Goal: Information Seeking & Learning: Learn about a topic

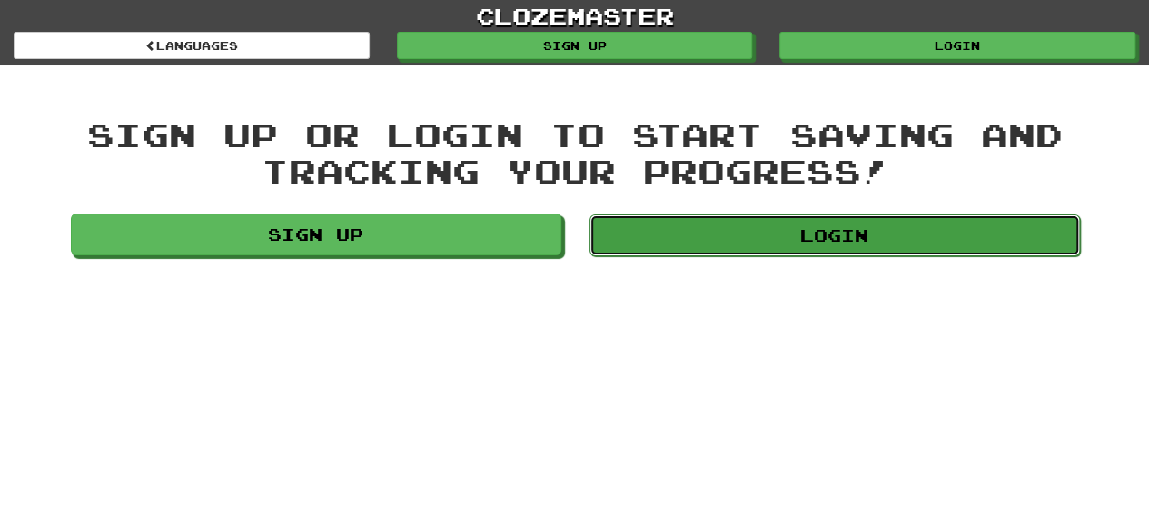
click at [654, 217] on link "Login" at bounding box center [834, 235] width 490 height 42
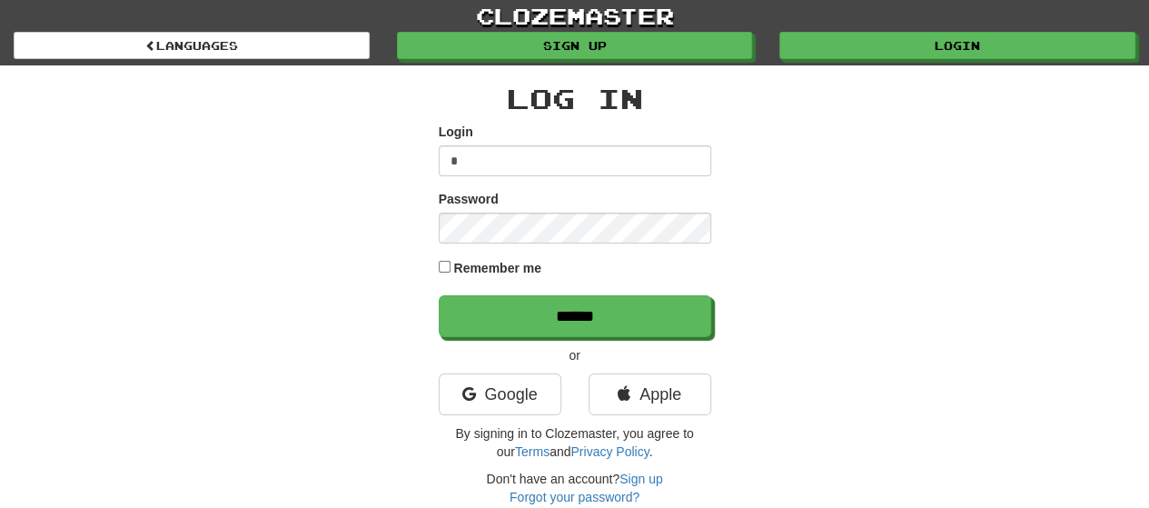
type input "**********"
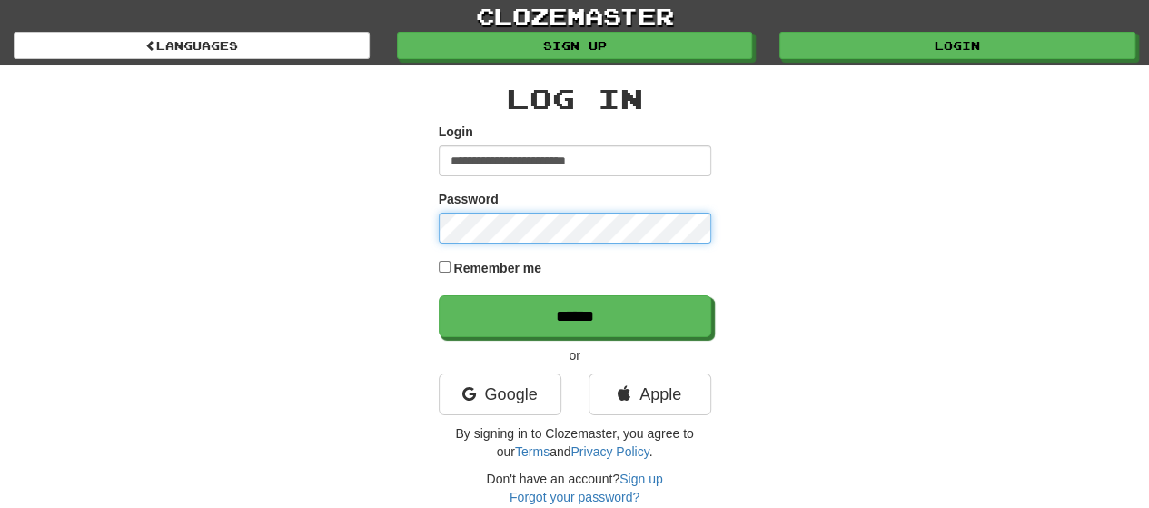
click at [439, 295] on input "******" at bounding box center [575, 316] width 272 height 42
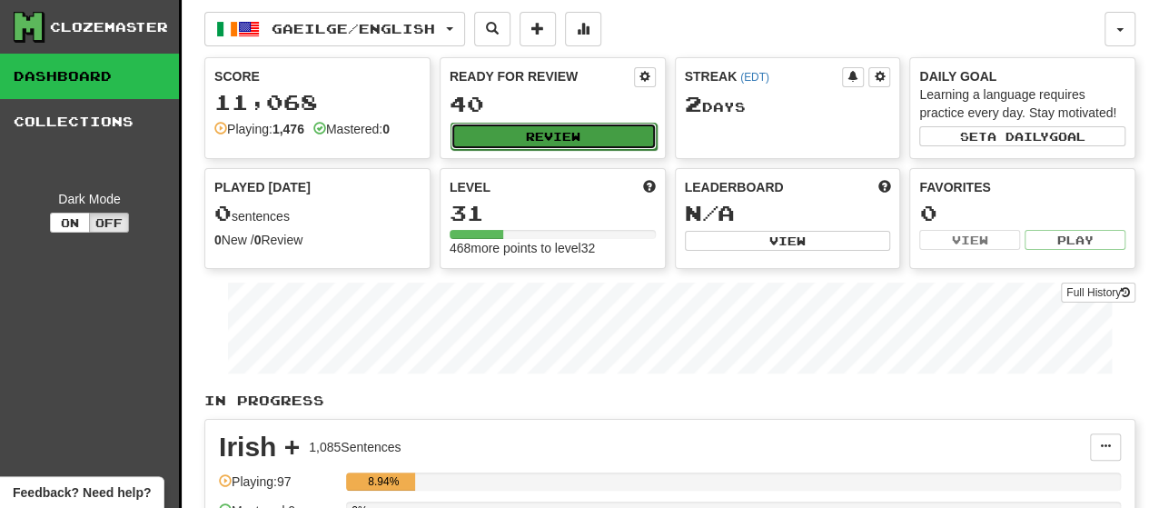
click at [554, 125] on button "Review" at bounding box center [553, 136] width 206 height 27
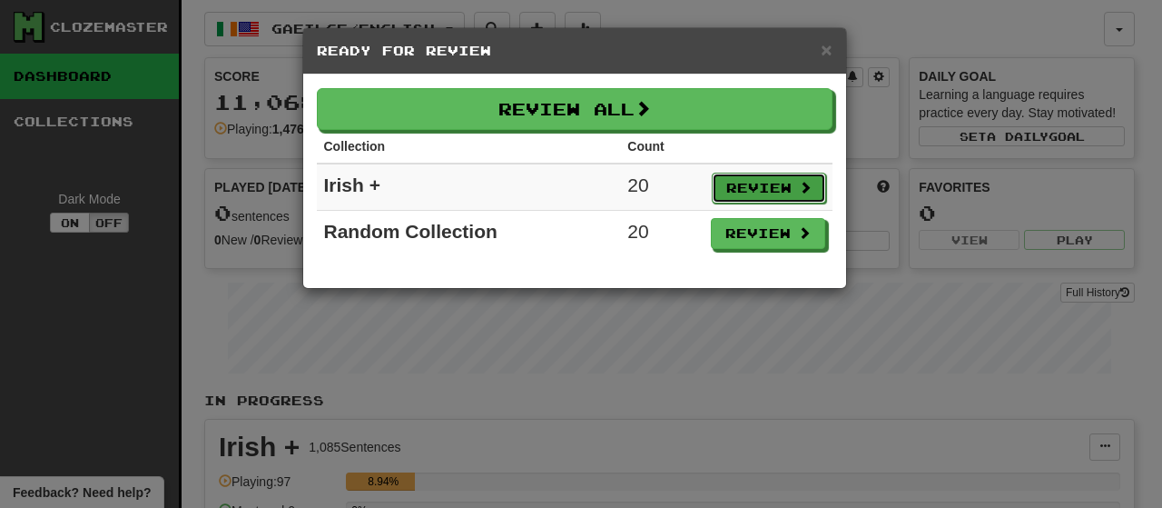
click at [737, 195] on button "Review" at bounding box center [769, 188] width 114 height 31
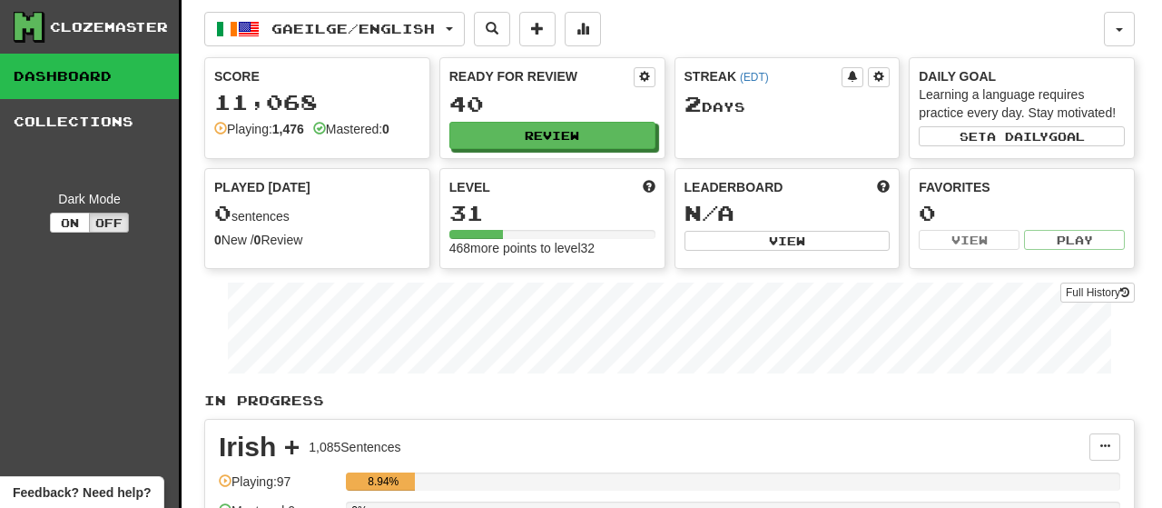
select select "***"
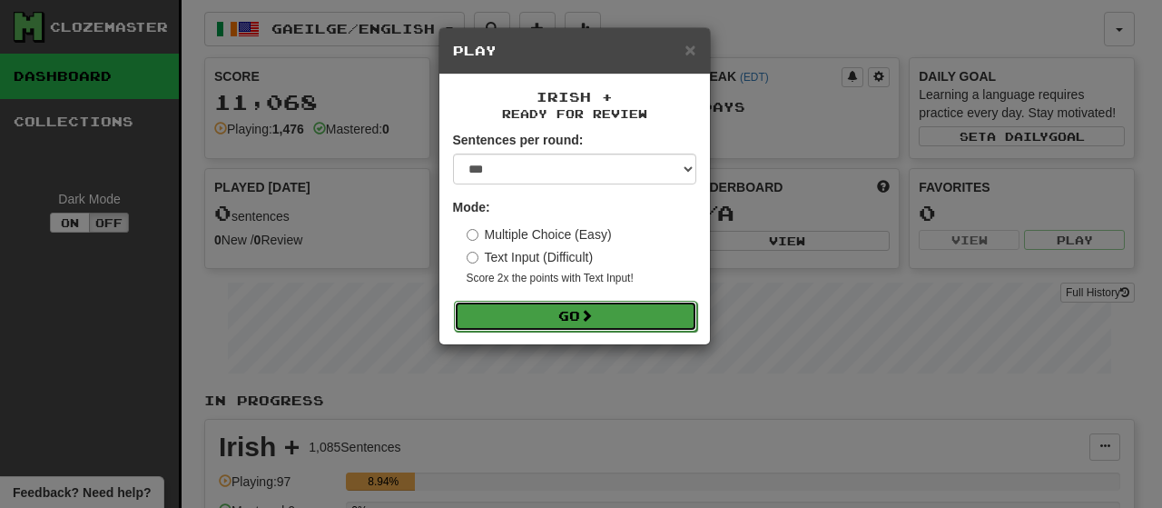
click at [587, 303] on button "Go" at bounding box center [575, 316] width 243 height 31
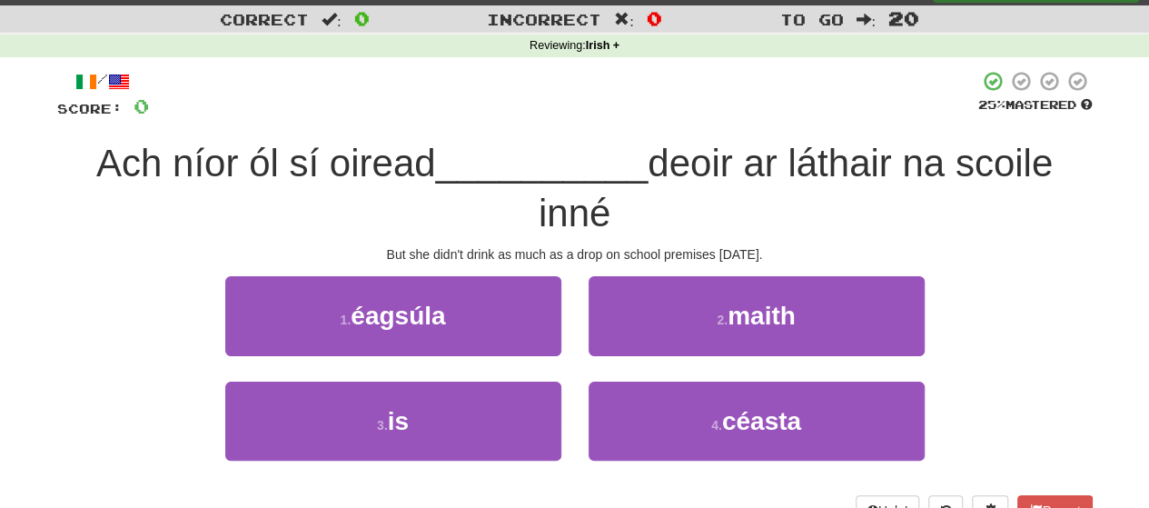
scroll to position [42, 0]
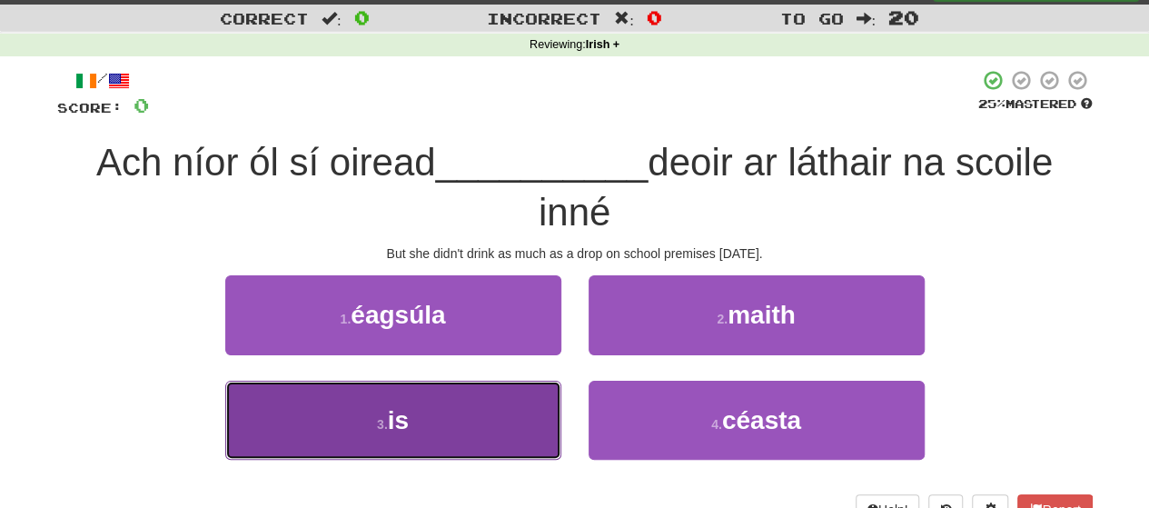
click at [418, 444] on button "3 . is" at bounding box center [393, 419] width 336 height 79
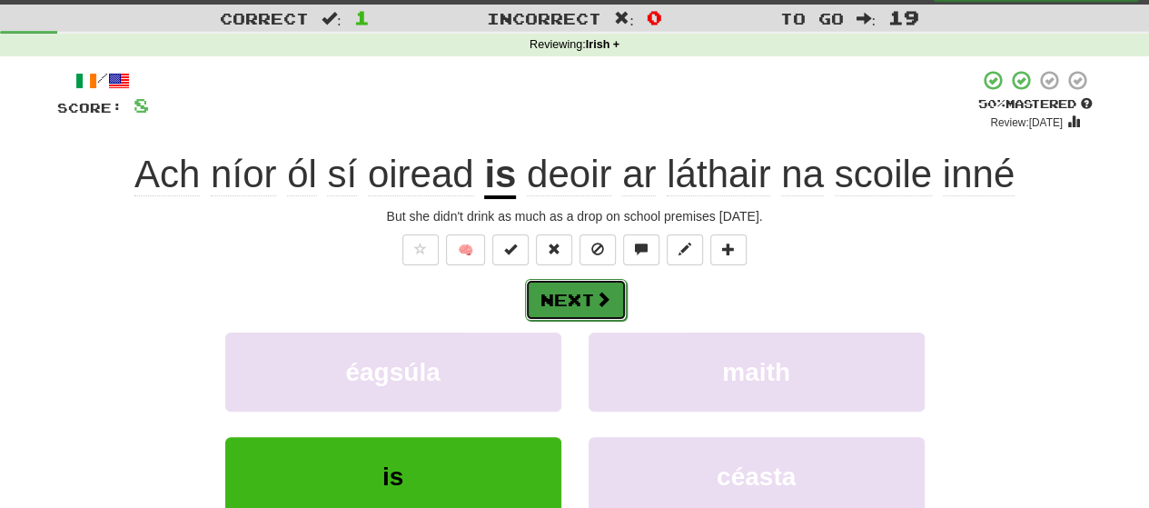
click at [572, 304] on button "Next" at bounding box center [576, 300] width 102 height 42
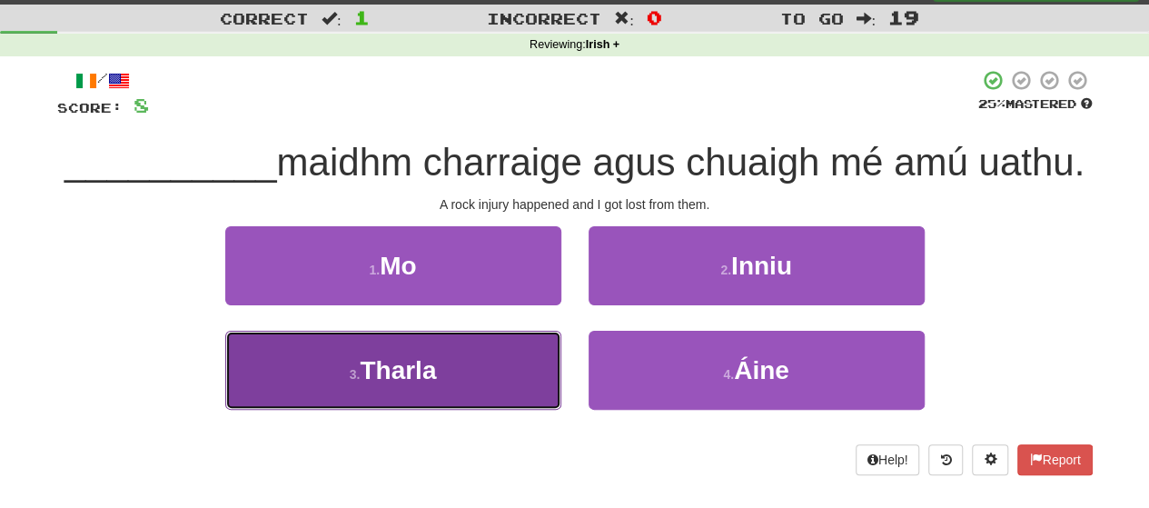
click at [466, 370] on button "3 . Tharla" at bounding box center [393, 370] width 336 height 79
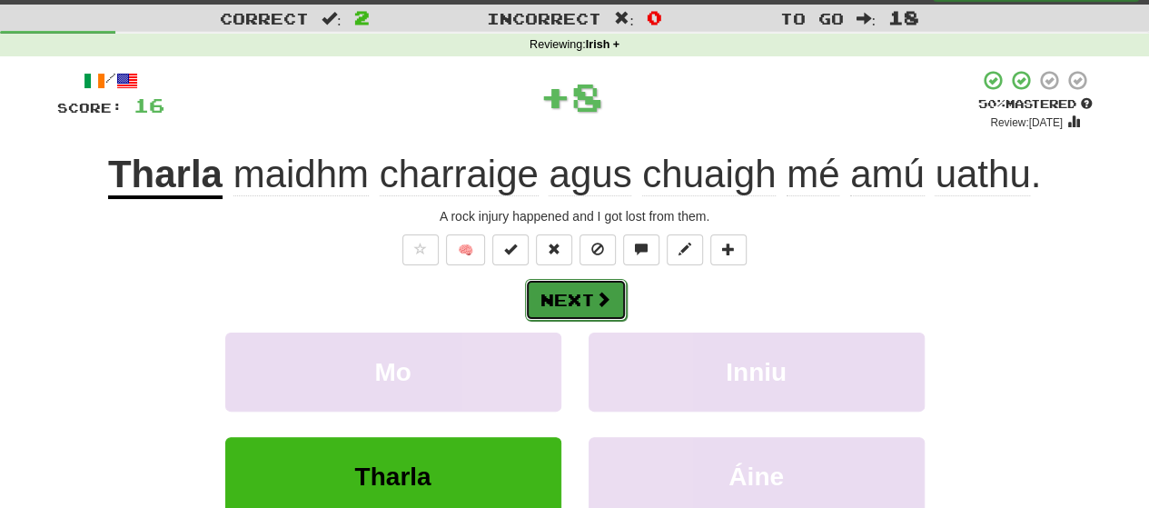
click at [615, 296] on button "Next" at bounding box center [576, 300] width 102 height 42
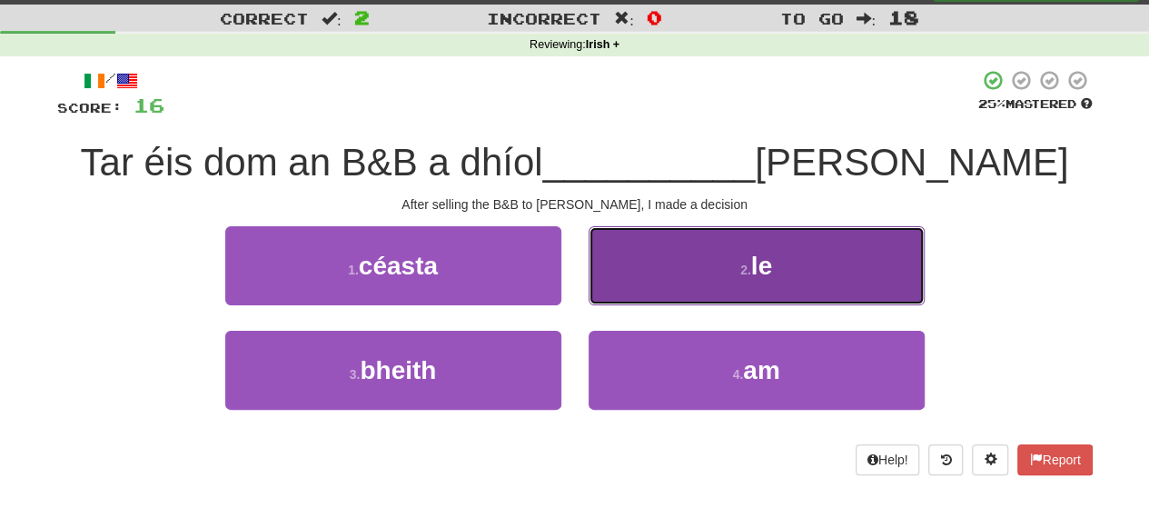
click at [666, 305] on button "2 . le" at bounding box center [756, 265] width 336 height 79
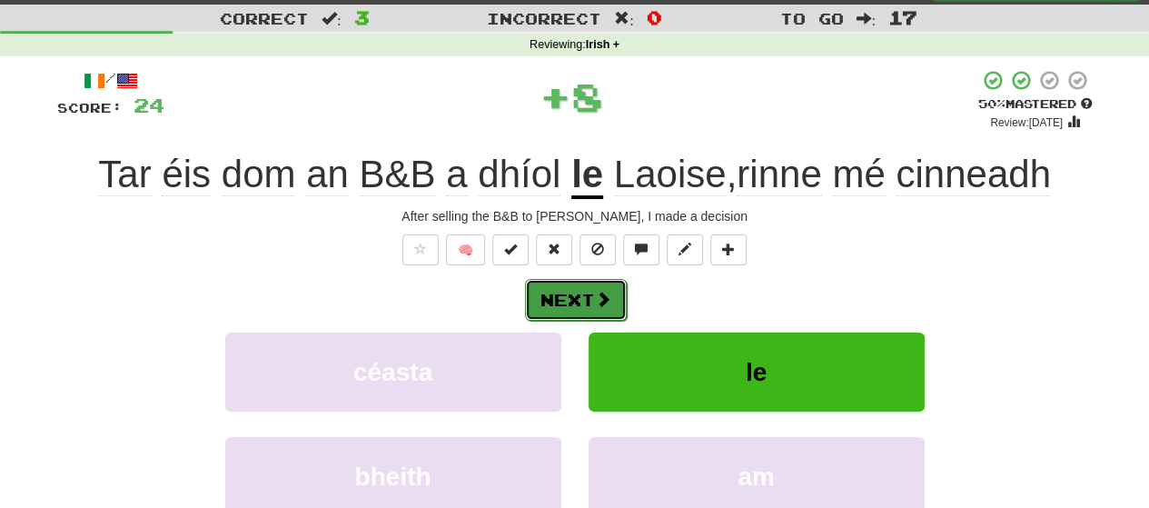
click at [565, 299] on button "Next" at bounding box center [576, 300] width 102 height 42
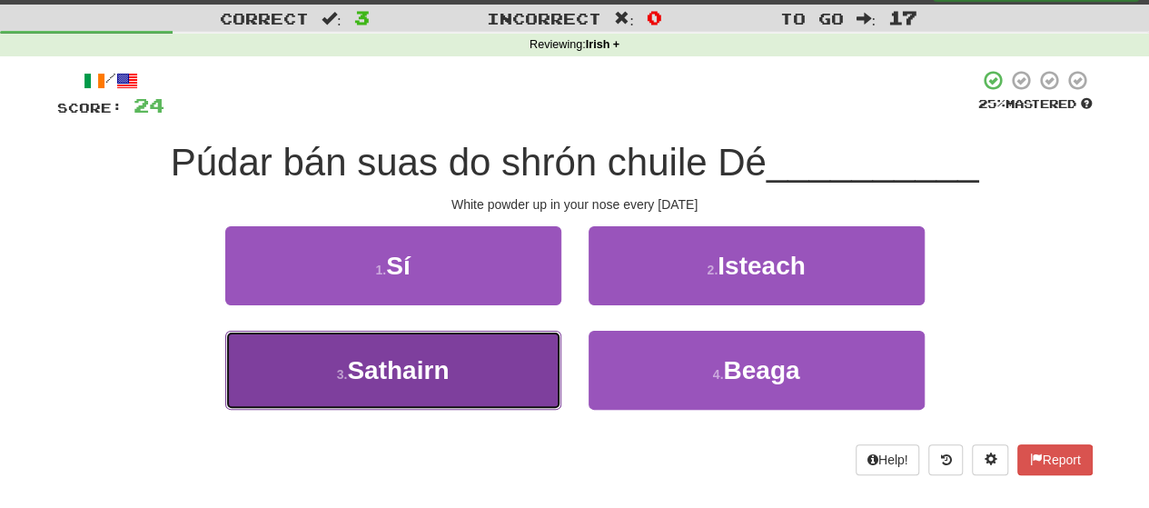
click at [470, 376] on button "3 . Sathairn" at bounding box center [393, 370] width 336 height 79
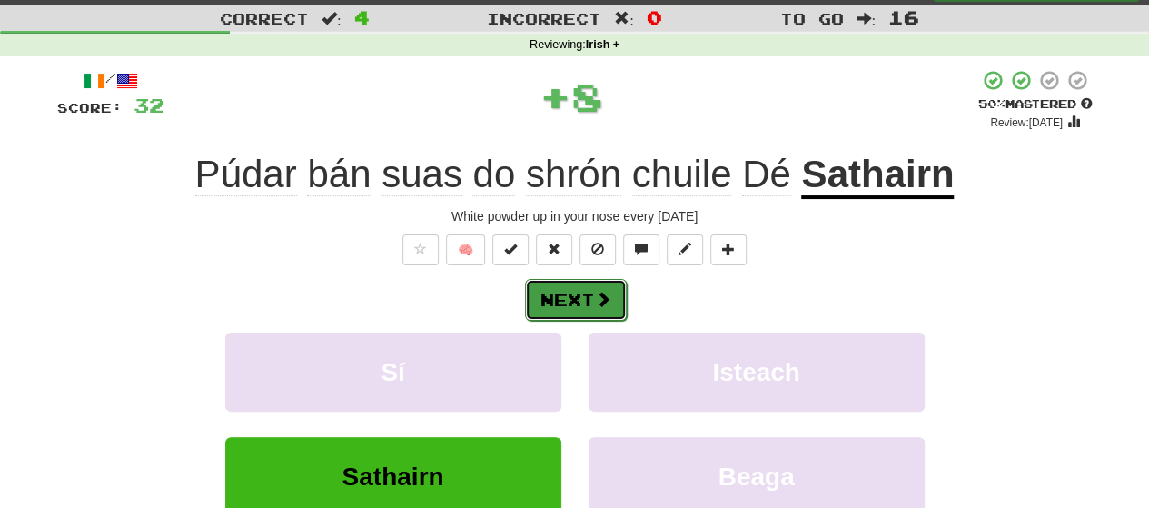
click at [576, 311] on button "Next" at bounding box center [576, 300] width 102 height 42
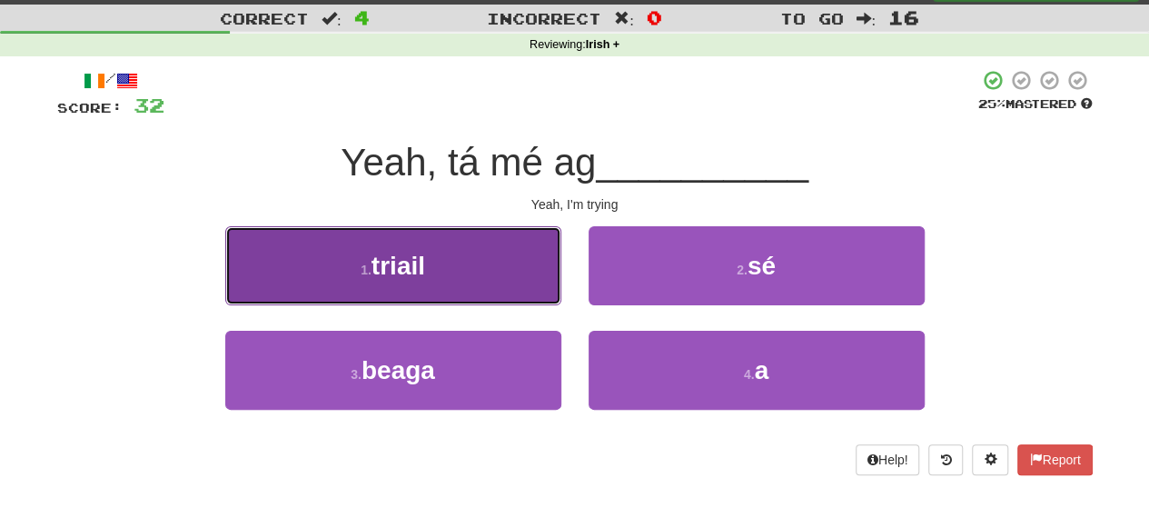
click at [447, 268] on button "1 . triail" at bounding box center [393, 265] width 336 height 79
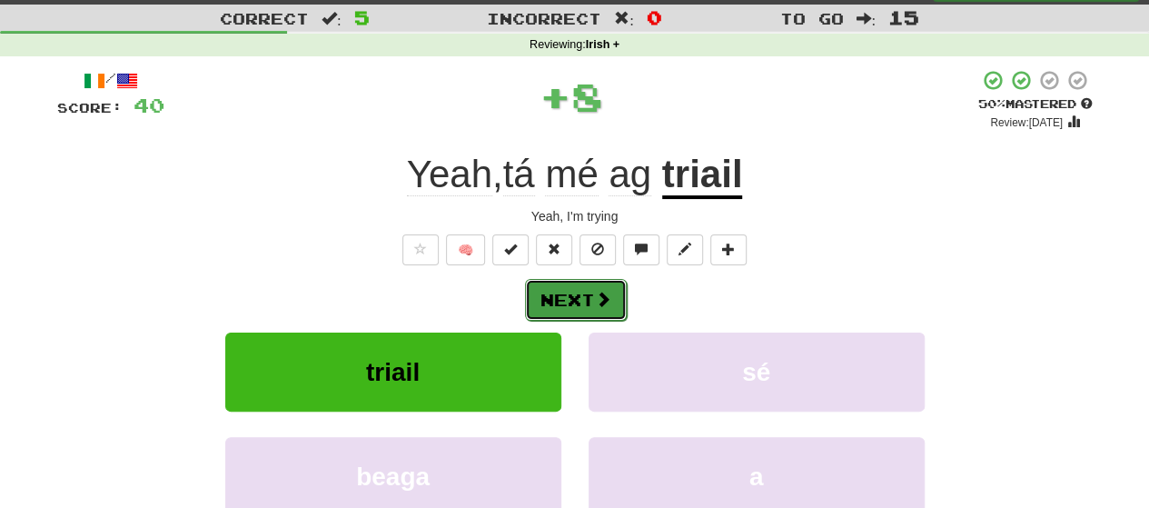
click at [596, 293] on span at bounding box center [603, 299] width 16 height 16
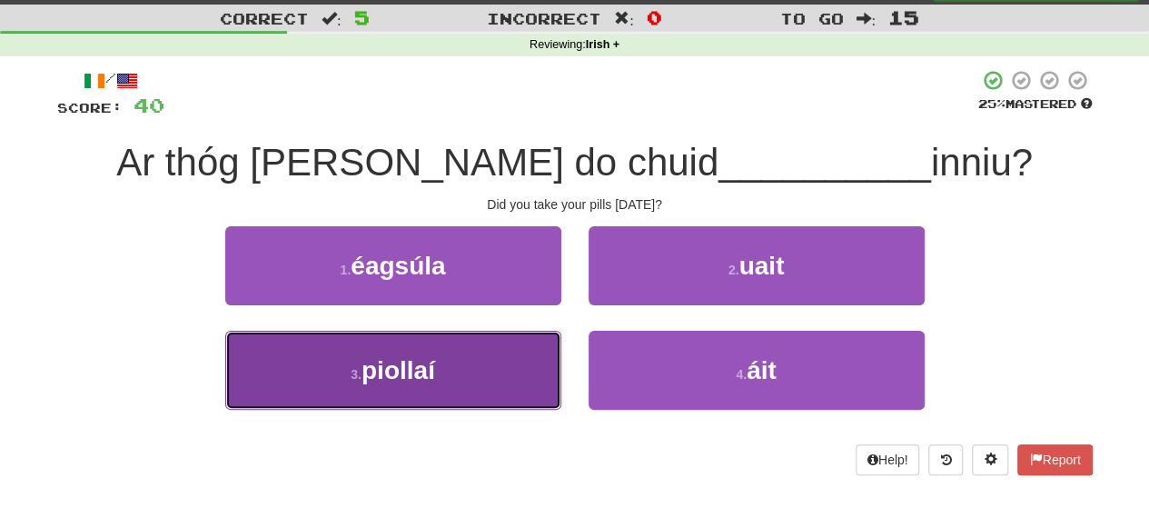
click at [511, 359] on button "3 . piollaí" at bounding box center [393, 370] width 336 height 79
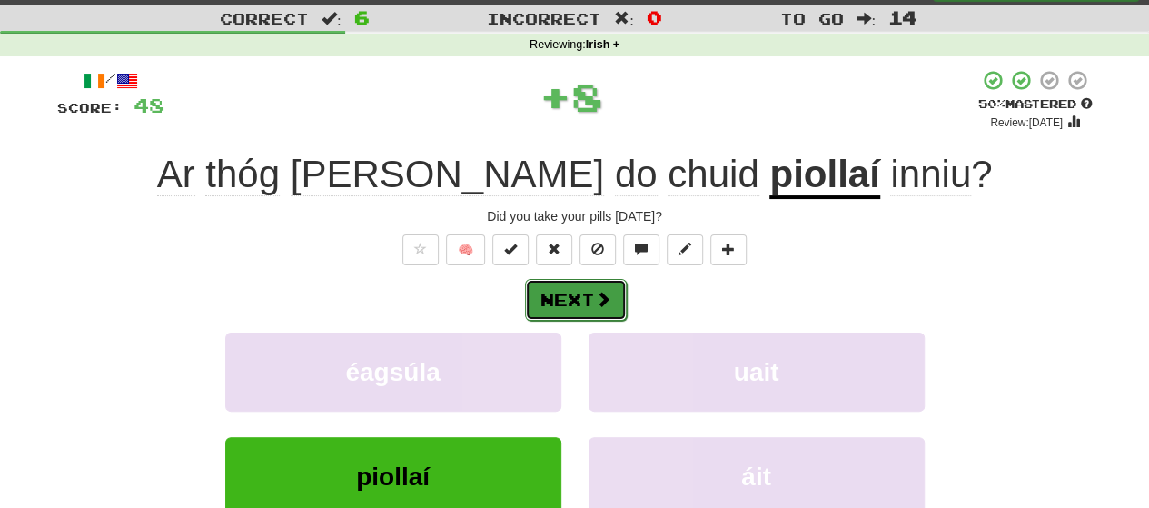
click at [591, 282] on button "Next" at bounding box center [576, 300] width 102 height 42
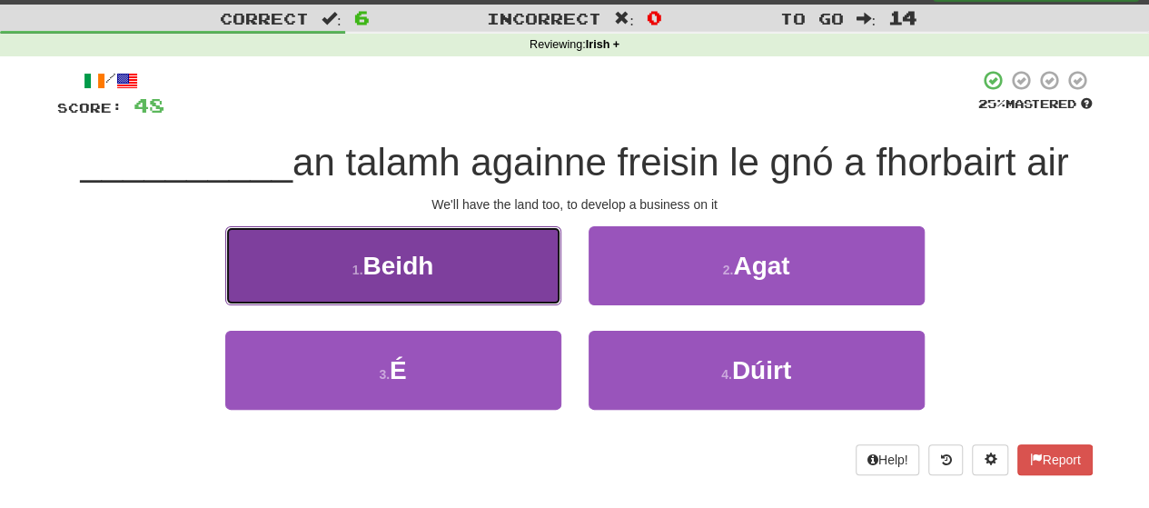
click at [430, 275] on span "Beidh" at bounding box center [397, 266] width 71 height 28
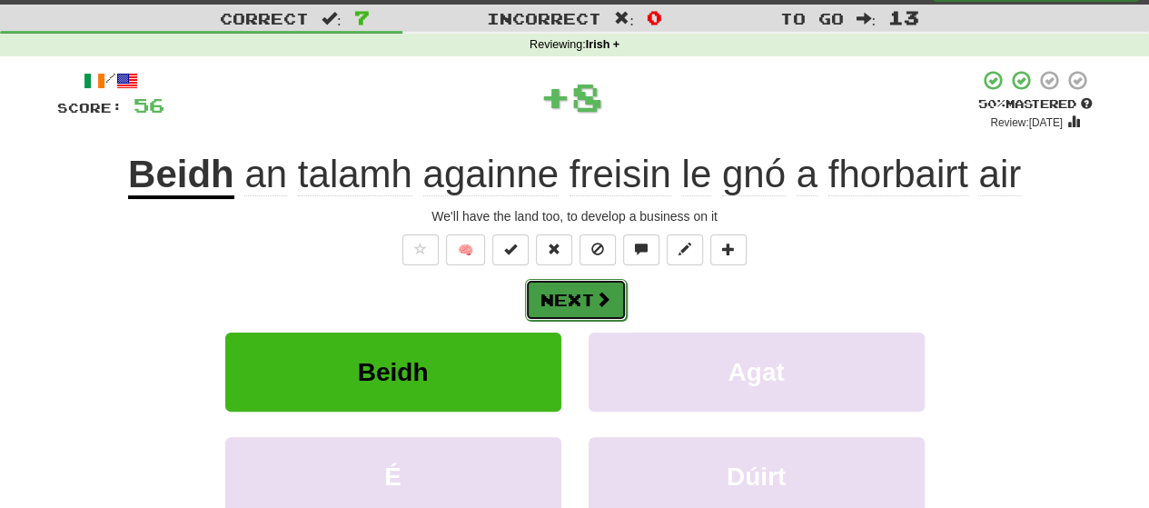
click at [558, 298] on button "Next" at bounding box center [576, 300] width 102 height 42
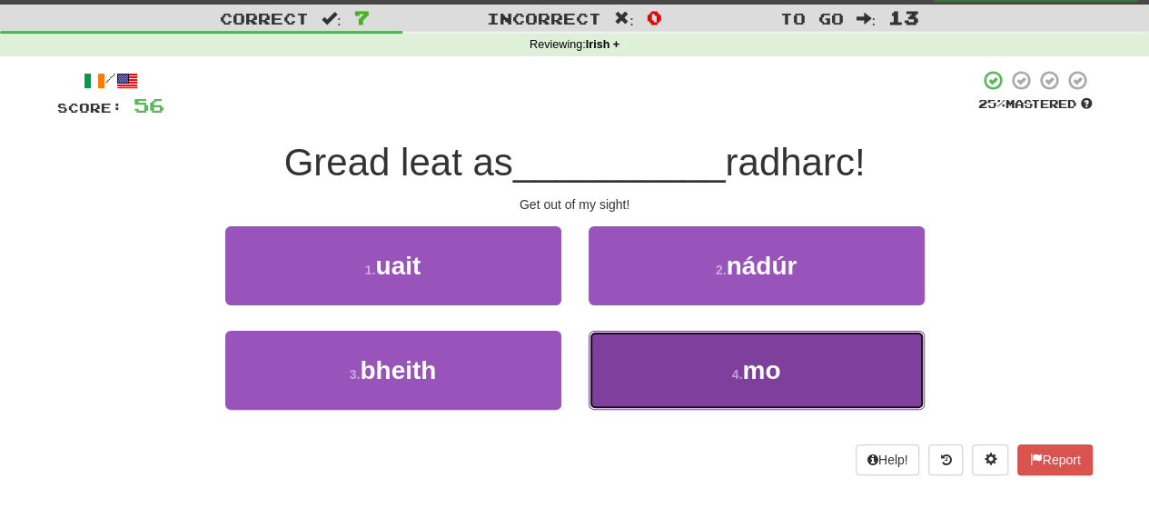
click at [637, 377] on button "4 . mo" at bounding box center [756, 370] width 336 height 79
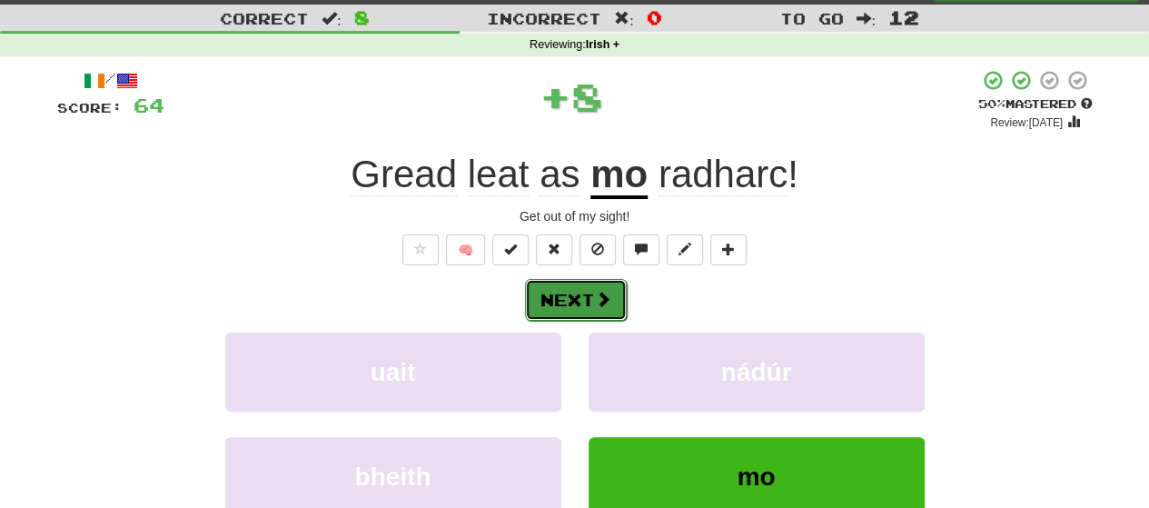
click at [572, 293] on button "Next" at bounding box center [576, 300] width 102 height 42
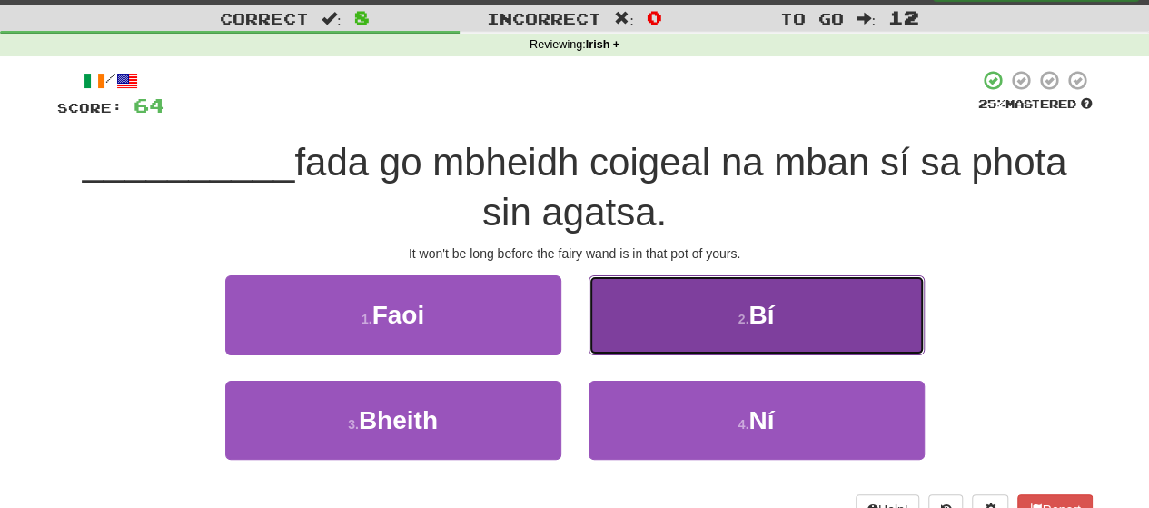
click at [616, 324] on button "2 . Bí" at bounding box center [756, 314] width 336 height 79
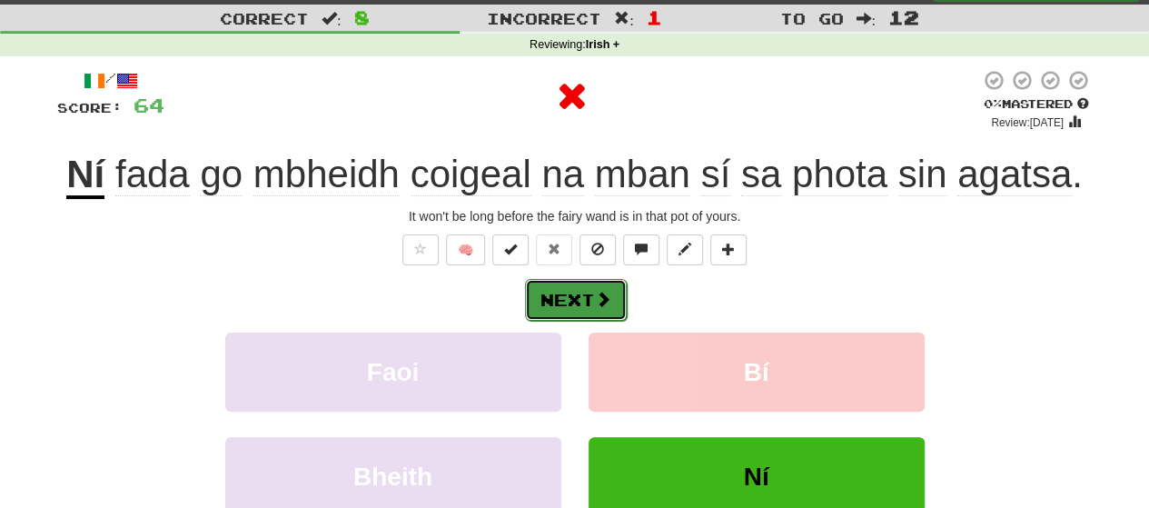
click at [555, 297] on button "Next" at bounding box center [576, 300] width 102 height 42
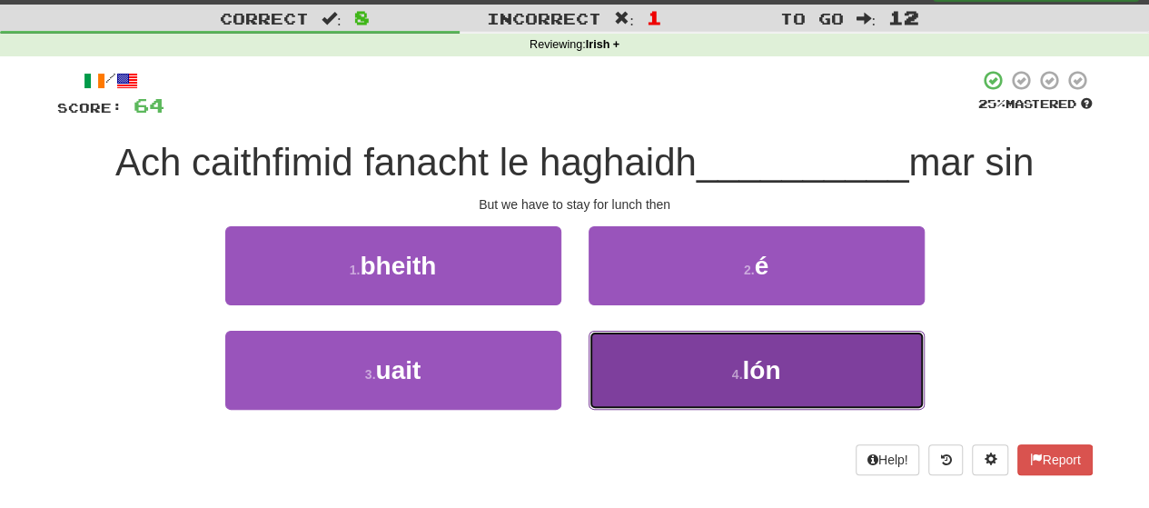
click at [670, 359] on button "4 . lón" at bounding box center [756, 370] width 336 height 79
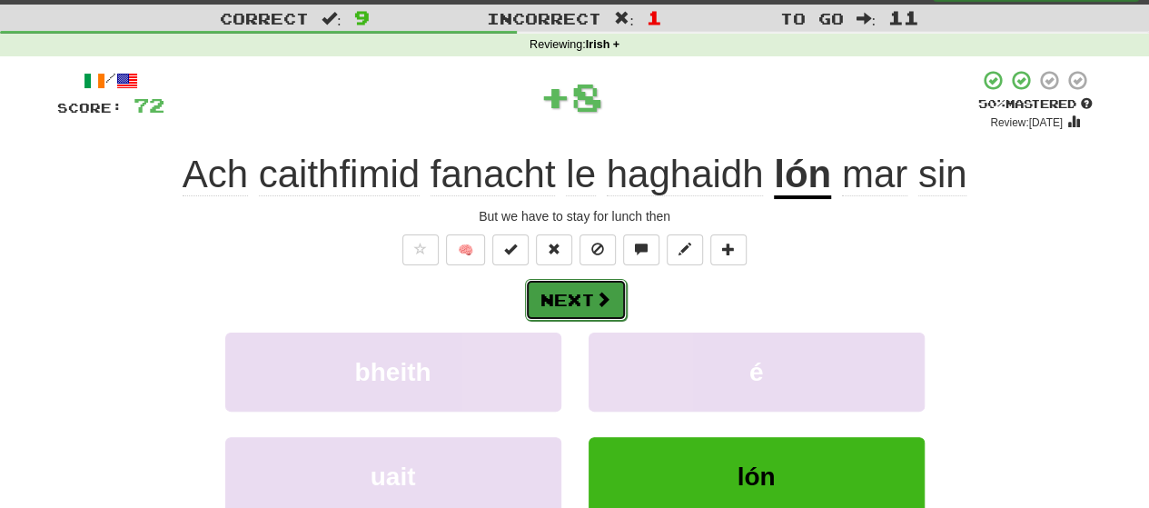
click at [605, 292] on span at bounding box center [603, 299] width 16 height 16
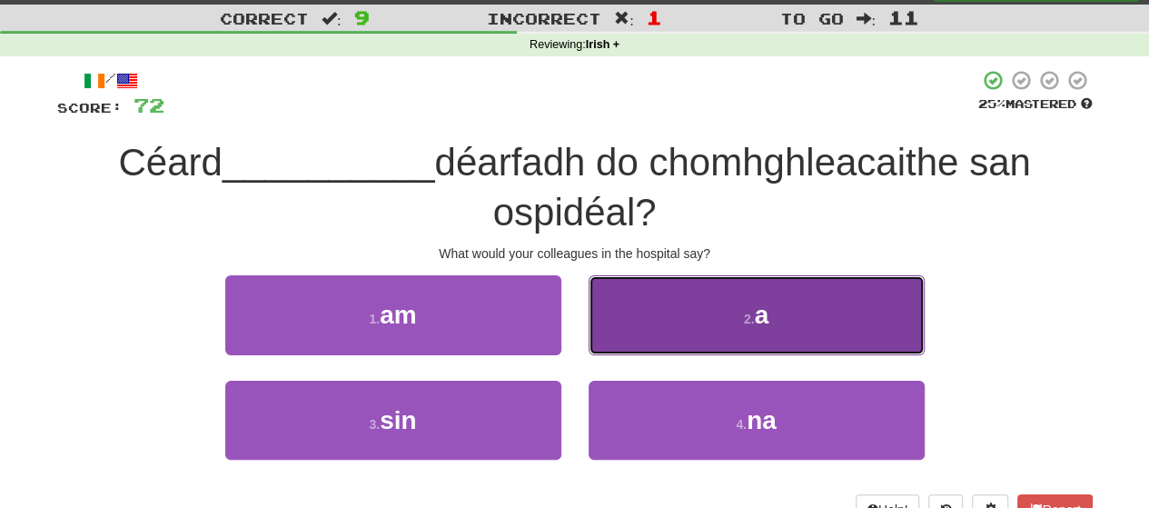
click at [654, 322] on button "2 . a" at bounding box center [756, 314] width 336 height 79
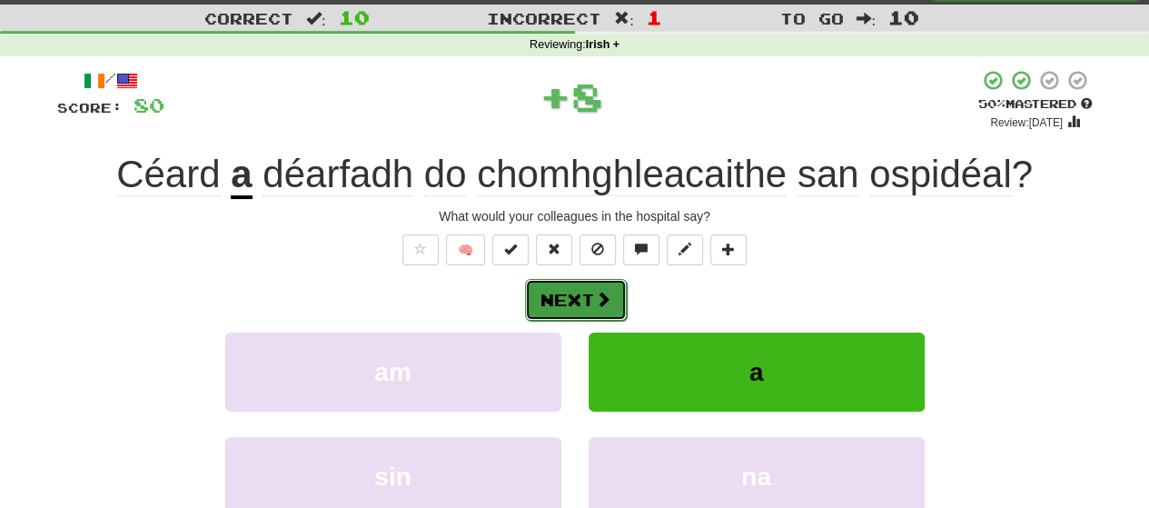
click at [564, 310] on button "Next" at bounding box center [576, 300] width 102 height 42
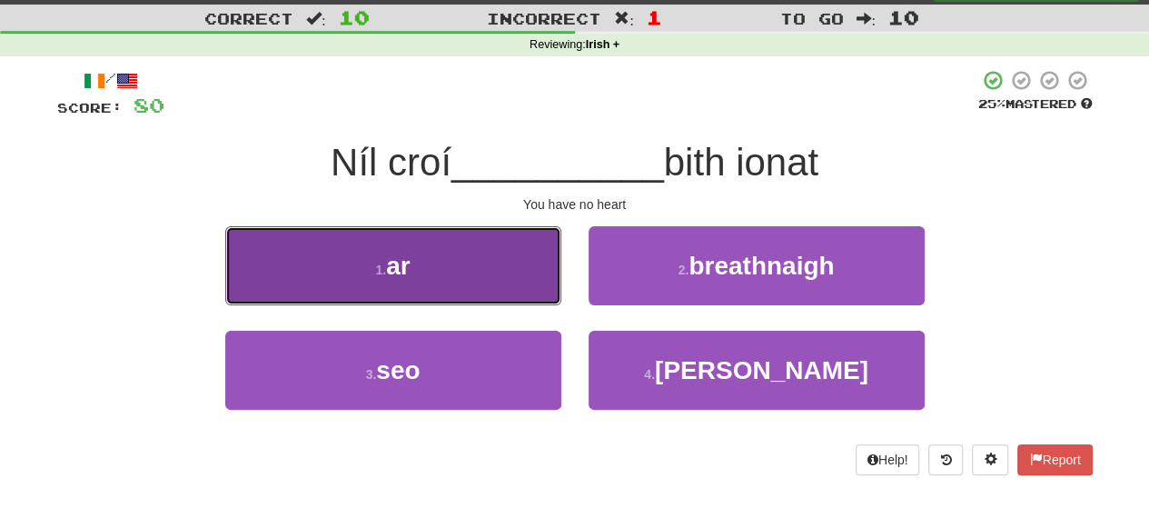
click at [436, 268] on button "1 . ar" at bounding box center [393, 265] width 336 height 79
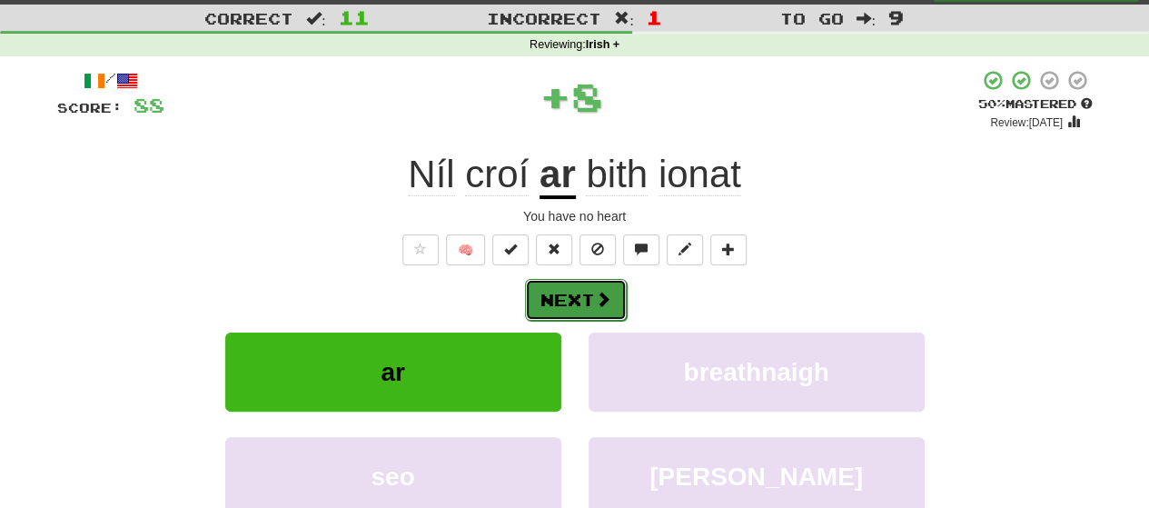
click at [570, 302] on button "Next" at bounding box center [576, 300] width 102 height 42
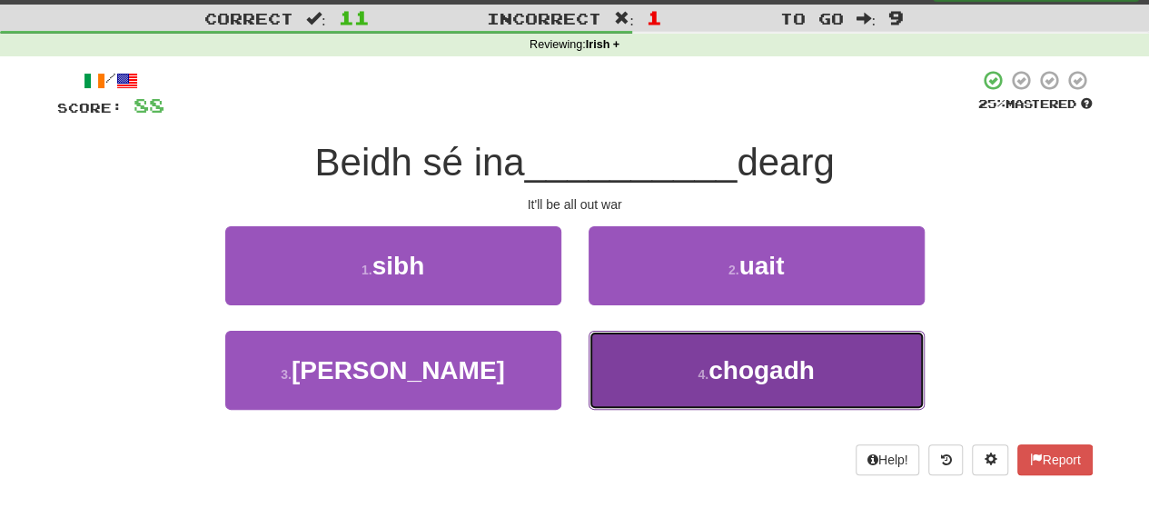
click at [668, 364] on button "4 . chogadh" at bounding box center [756, 370] width 336 height 79
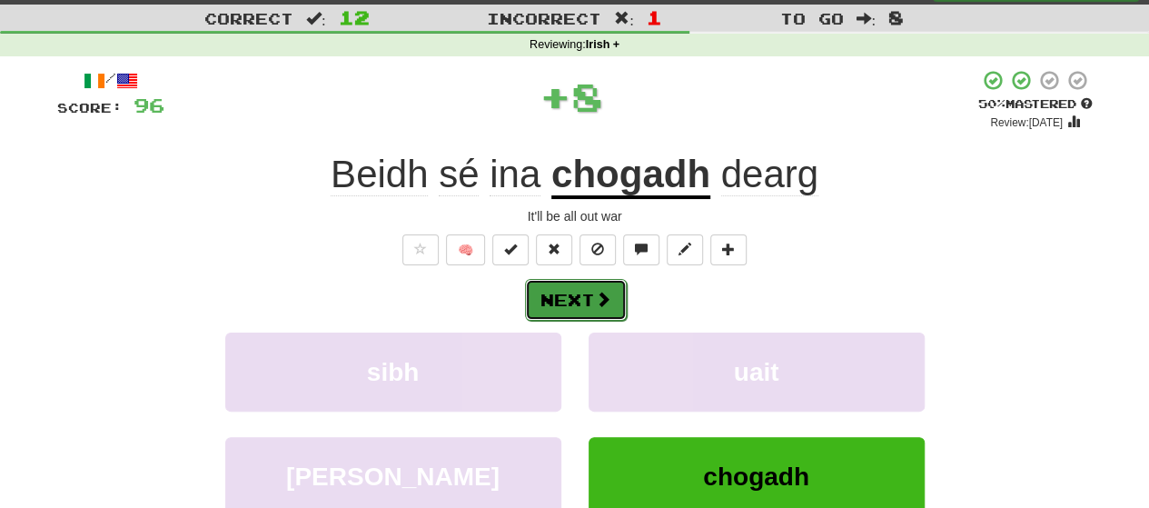
click at [584, 307] on button "Next" at bounding box center [576, 300] width 102 height 42
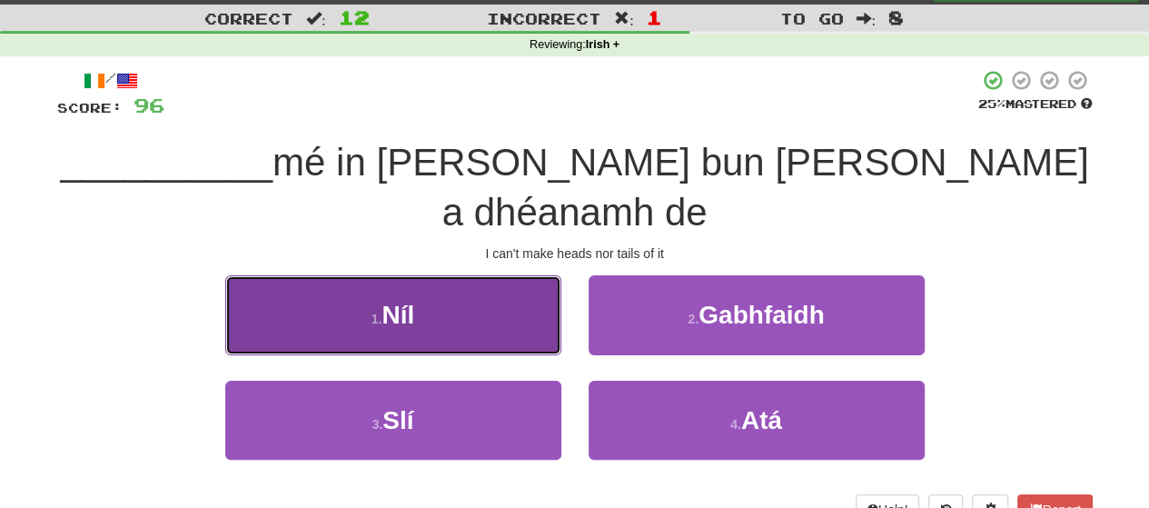
click at [519, 297] on button "1 . Níl" at bounding box center [393, 314] width 336 height 79
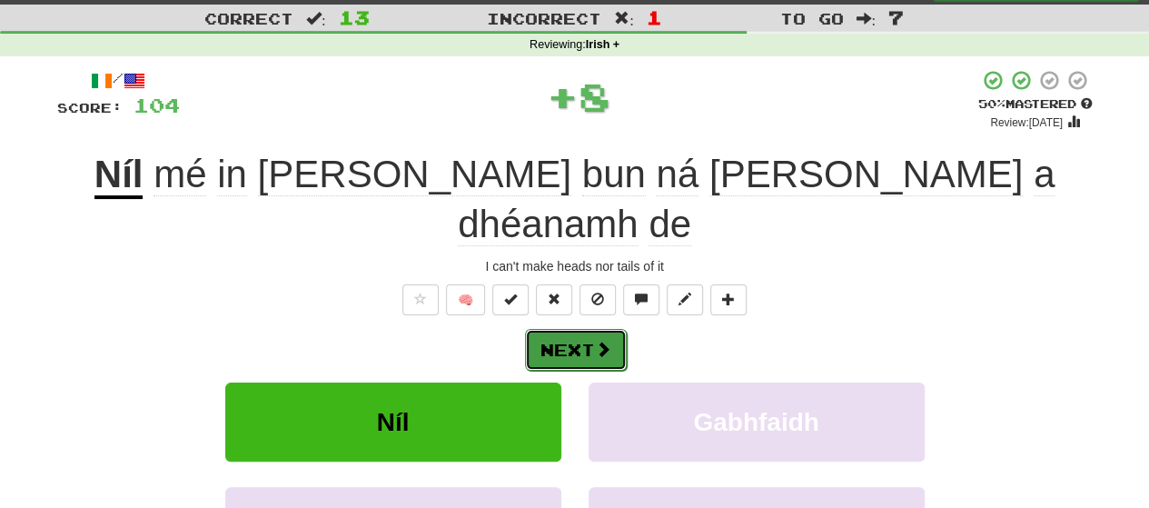
click at [578, 329] on button "Next" at bounding box center [576, 350] width 102 height 42
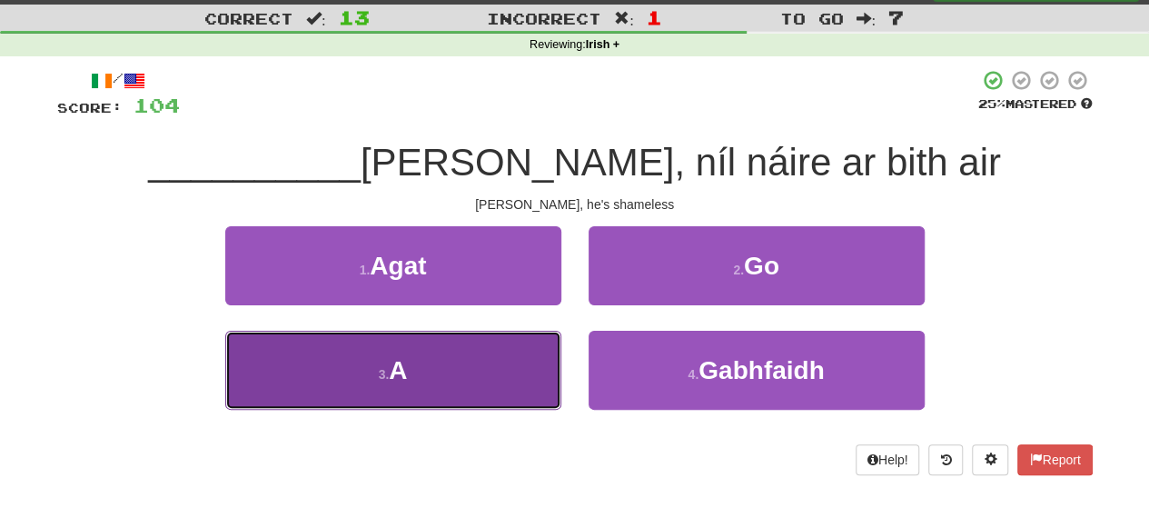
click at [454, 392] on button "3 . A" at bounding box center [393, 370] width 336 height 79
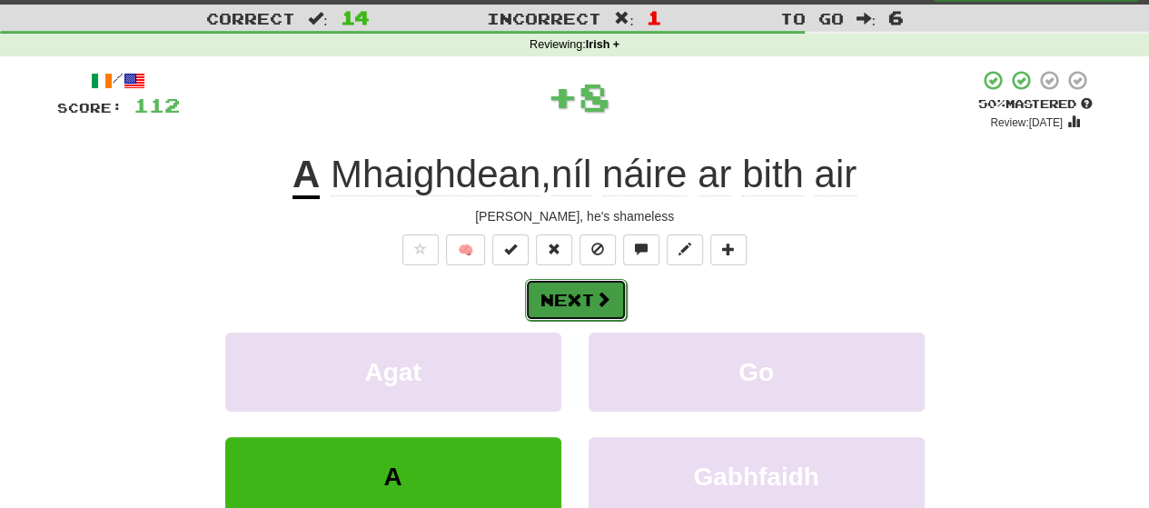
click at [598, 309] on button "Next" at bounding box center [576, 300] width 102 height 42
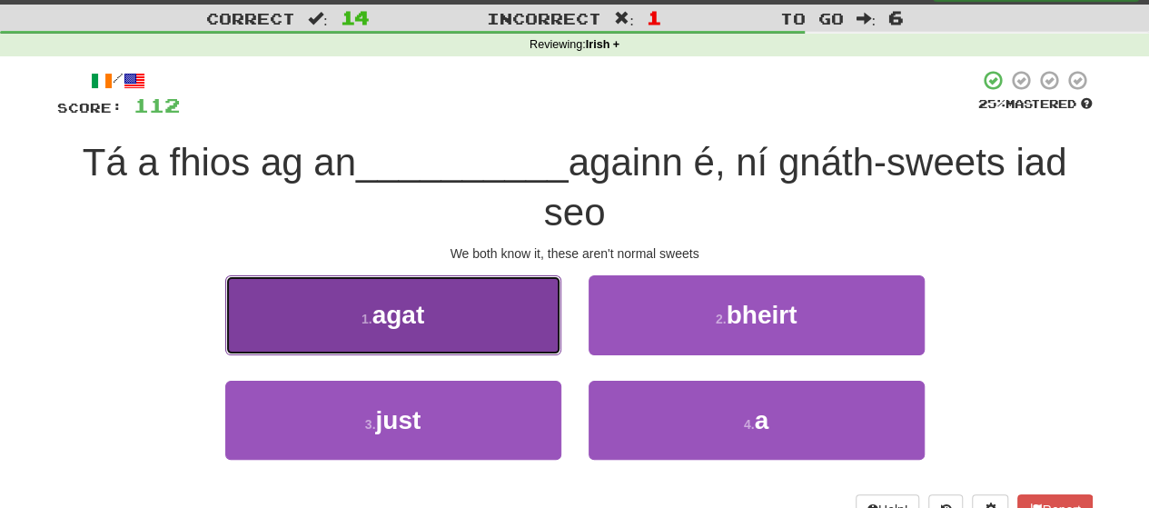
click at [503, 339] on button "1 . agat" at bounding box center [393, 314] width 336 height 79
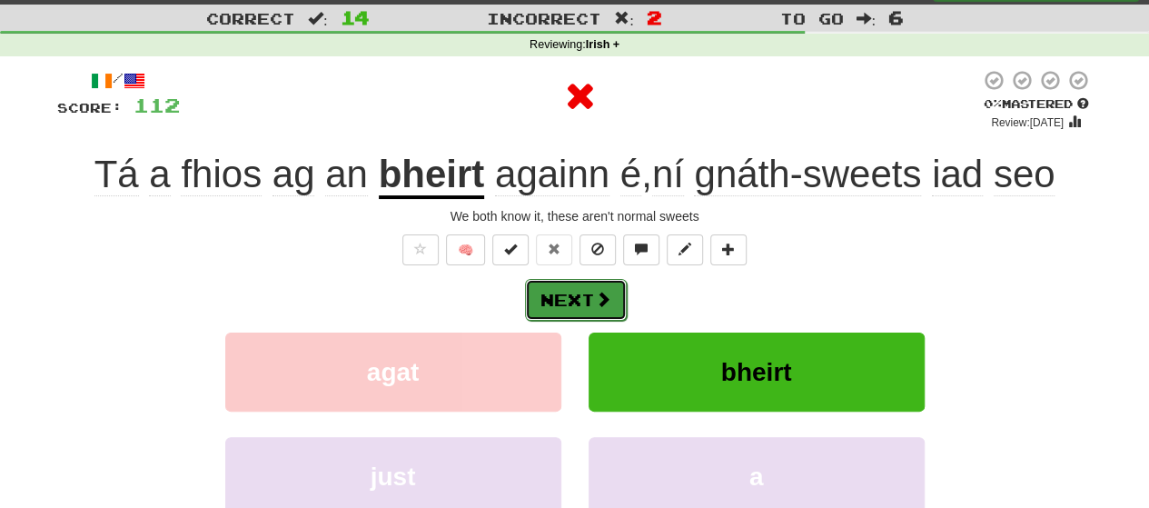
click at [583, 288] on button "Next" at bounding box center [576, 300] width 102 height 42
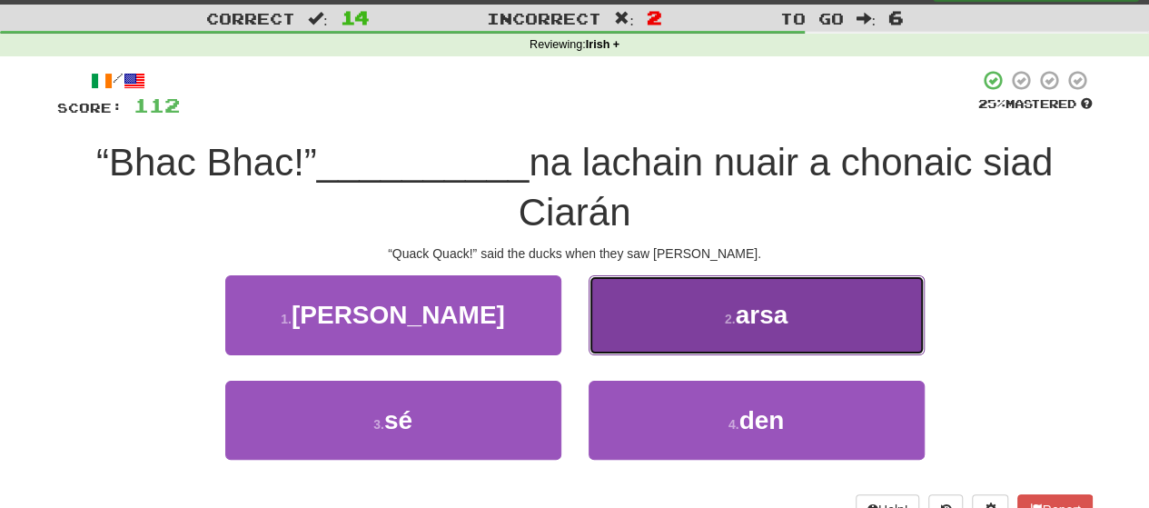
click at [682, 310] on button "2 . arsa" at bounding box center [756, 314] width 336 height 79
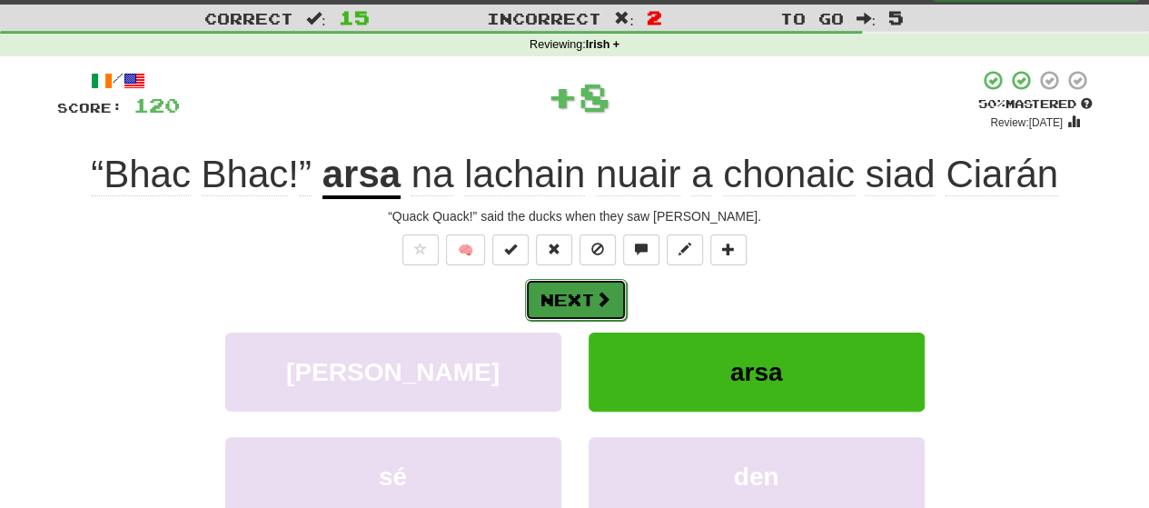
click at [587, 301] on button "Next" at bounding box center [576, 300] width 102 height 42
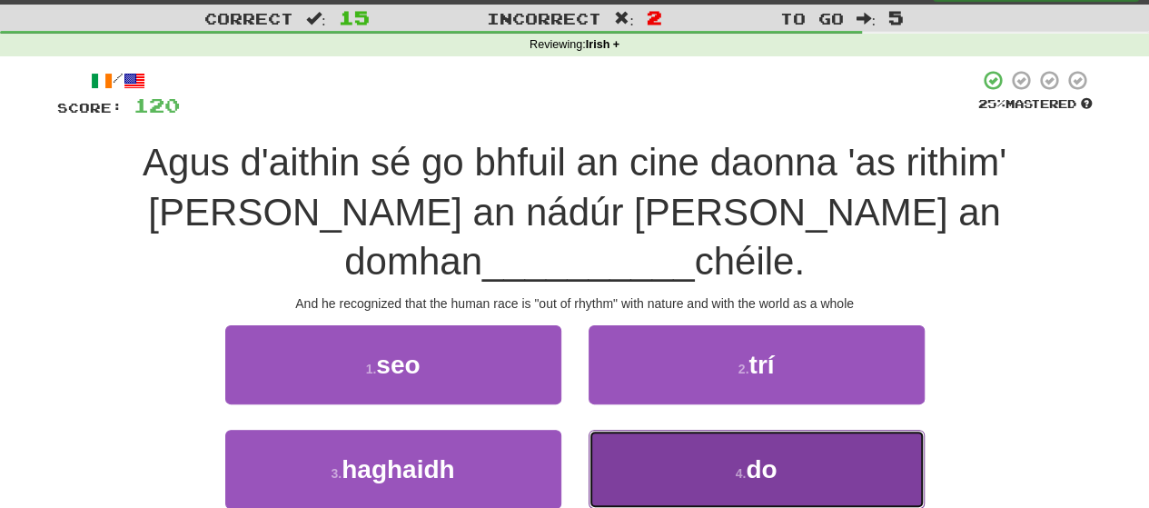
click at [744, 441] on button "4 . do" at bounding box center [756, 469] width 336 height 79
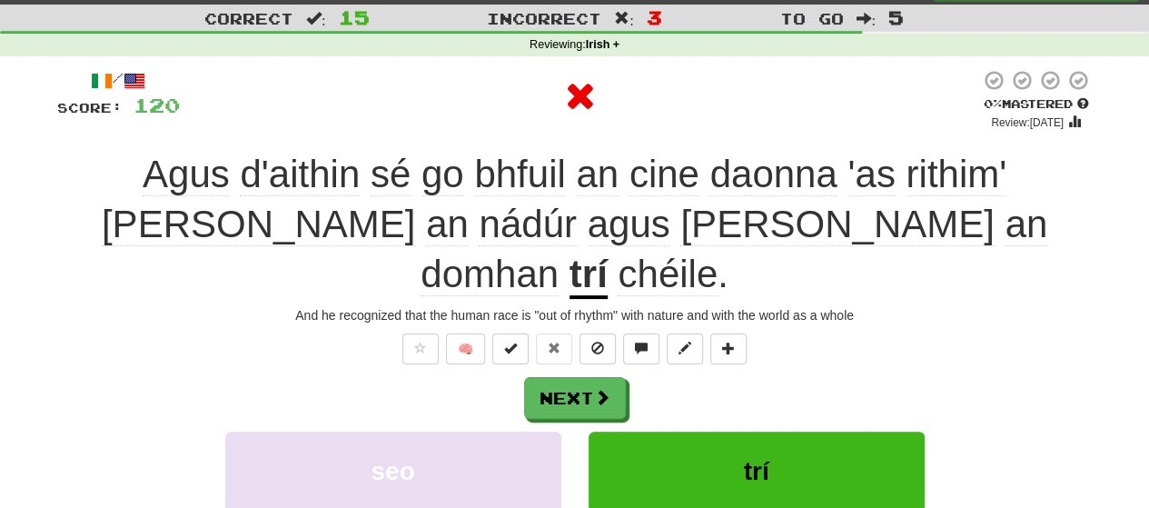
click at [558, 324] on div "/ Score: 120 0 % Mastered Review: 2025-08-18 Agus d'aithin sé go bhfuil an cine…" at bounding box center [574, 388] width 1035 height 638
click at [574, 378] on button "Next" at bounding box center [576, 399] width 102 height 42
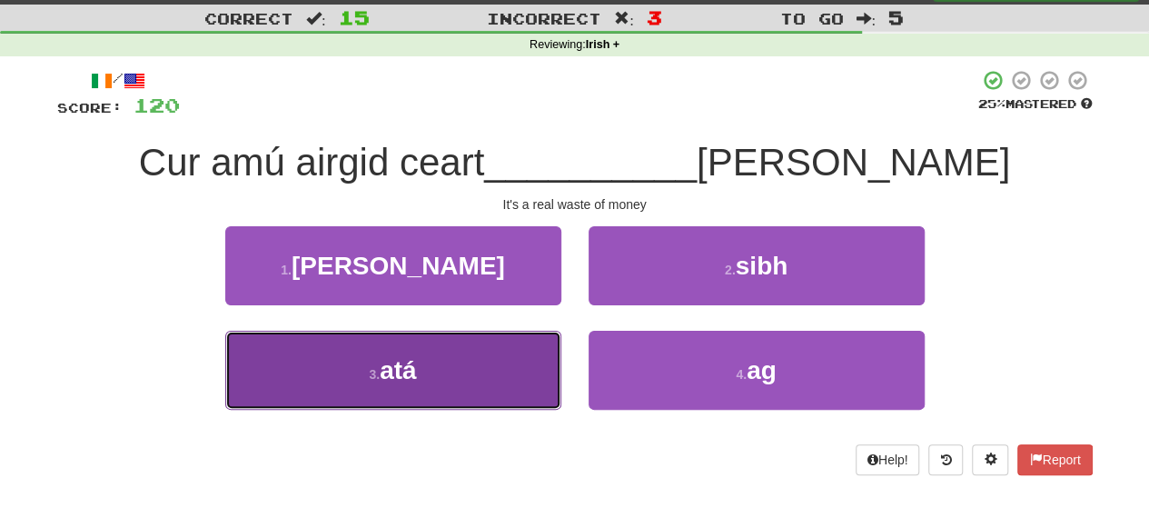
click at [510, 386] on button "3 . atá" at bounding box center [393, 370] width 336 height 79
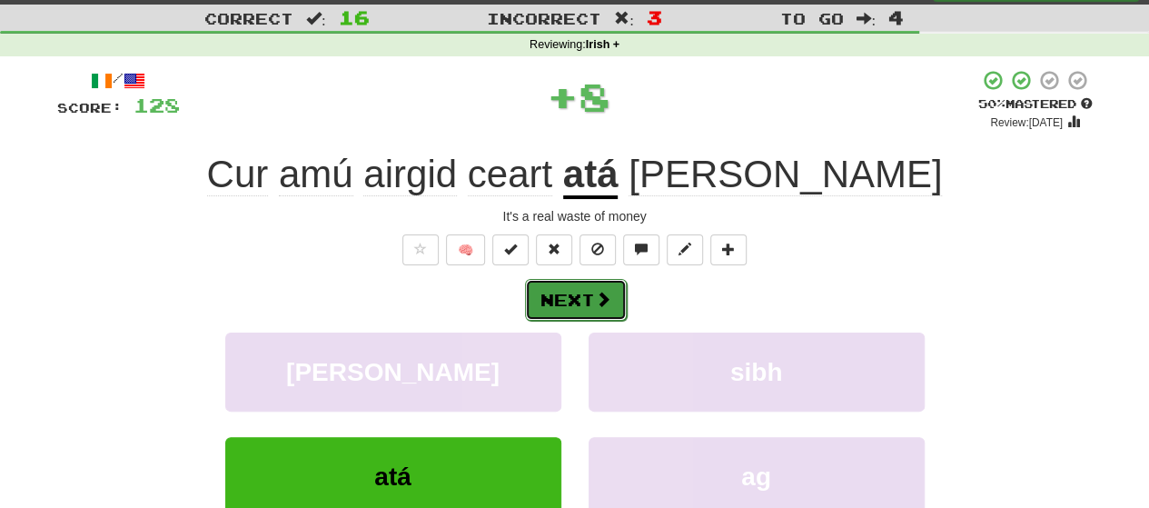
click at [603, 313] on button "Next" at bounding box center [576, 300] width 102 height 42
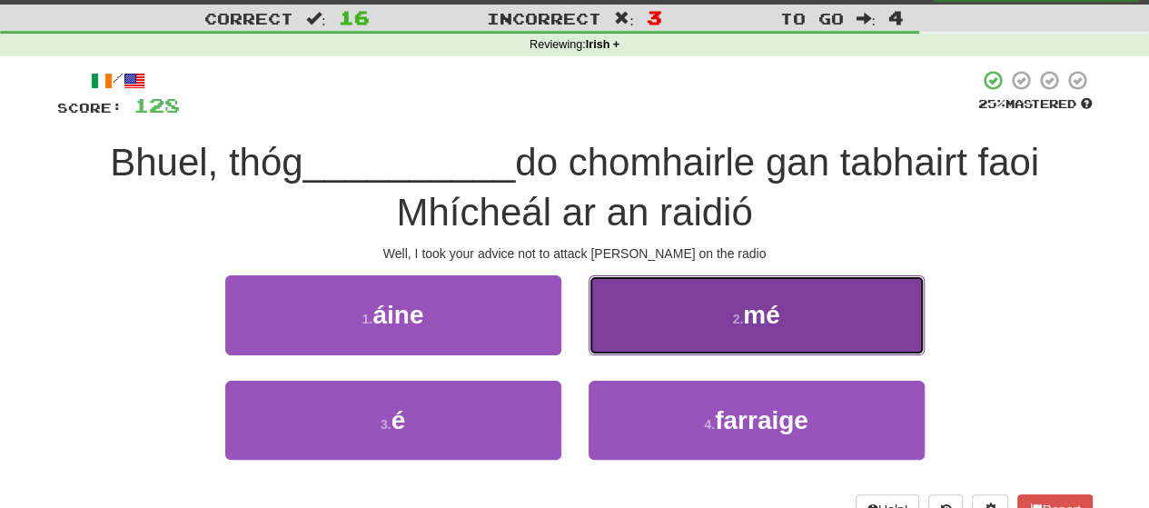
click at [701, 301] on button "2 . mé" at bounding box center [756, 314] width 336 height 79
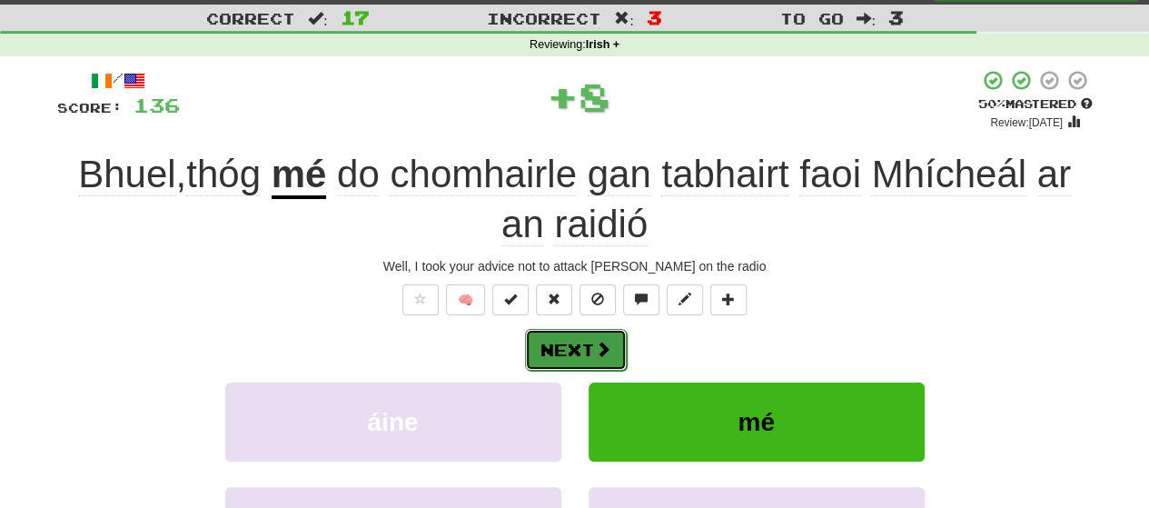
click at [592, 341] on button "Next" at bounding box center [576, 350] width 102 height 42
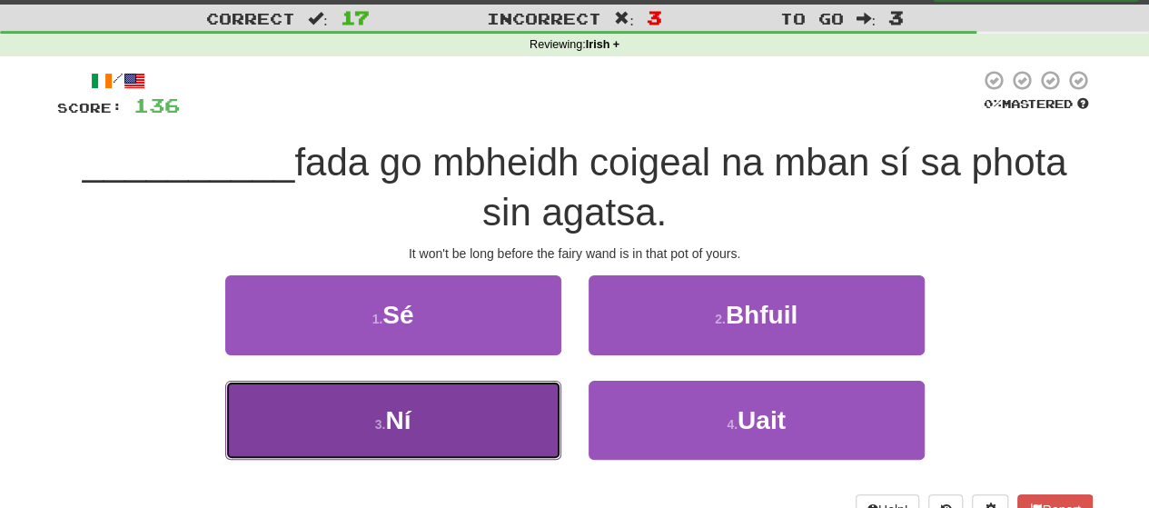
click at [477, 440] on button "3 . Ní" at bounding box center [393, 419] width 336 height 79
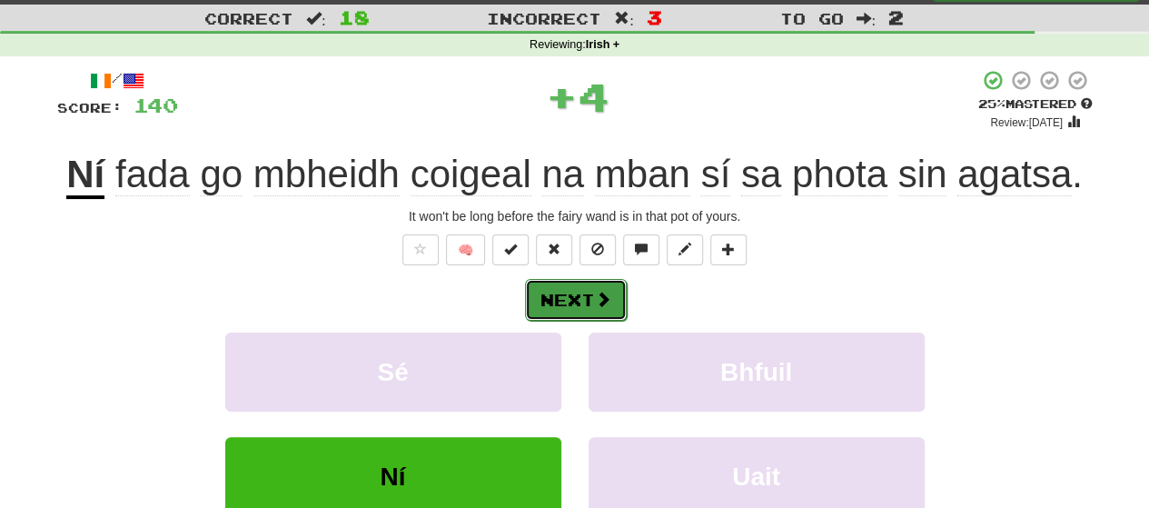
click at [581, 291] on button "Next" at bounding box center [576, 300] width 102 height 42
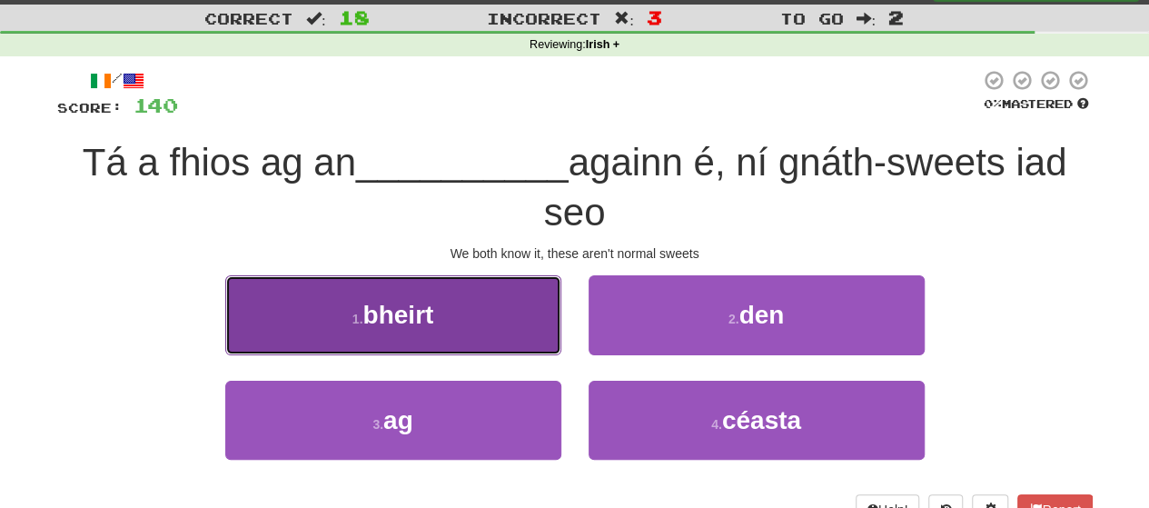
click at [489, 337] on button "1 . bheirt" at bounding box center [393, 314] width 336 height 79
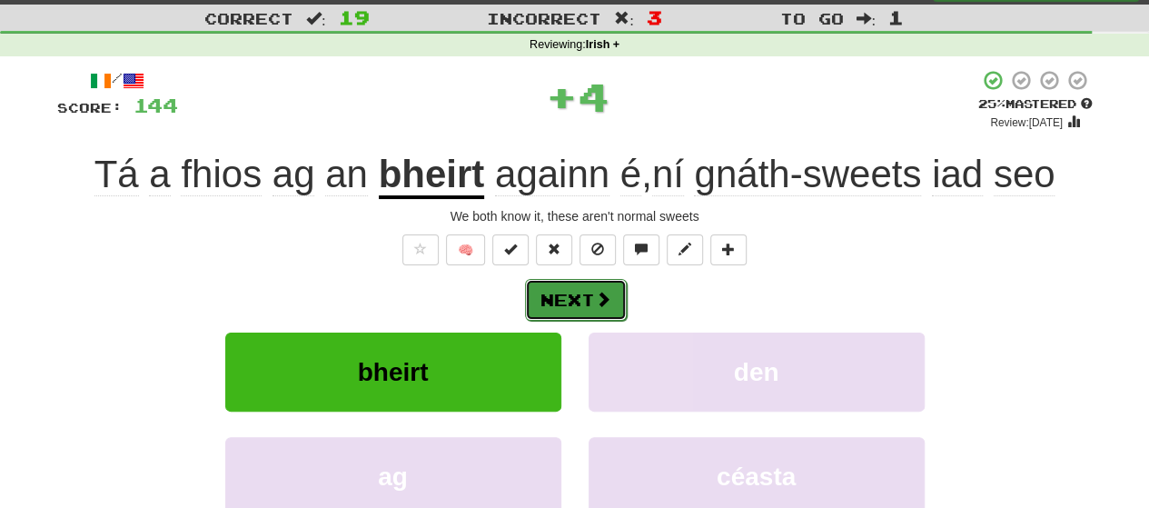
click at [601, 284] on button "Next" at bounding box center [576, 300] width 102 height 42
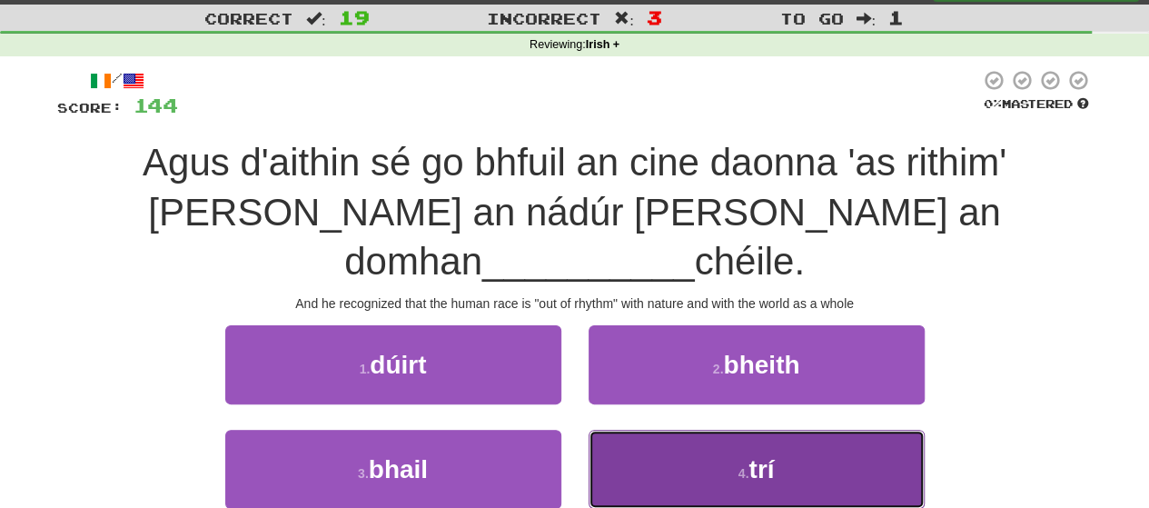
click at [694, 433] on button "4 . trí" at bounding box center [756, 469] width 336 height 79
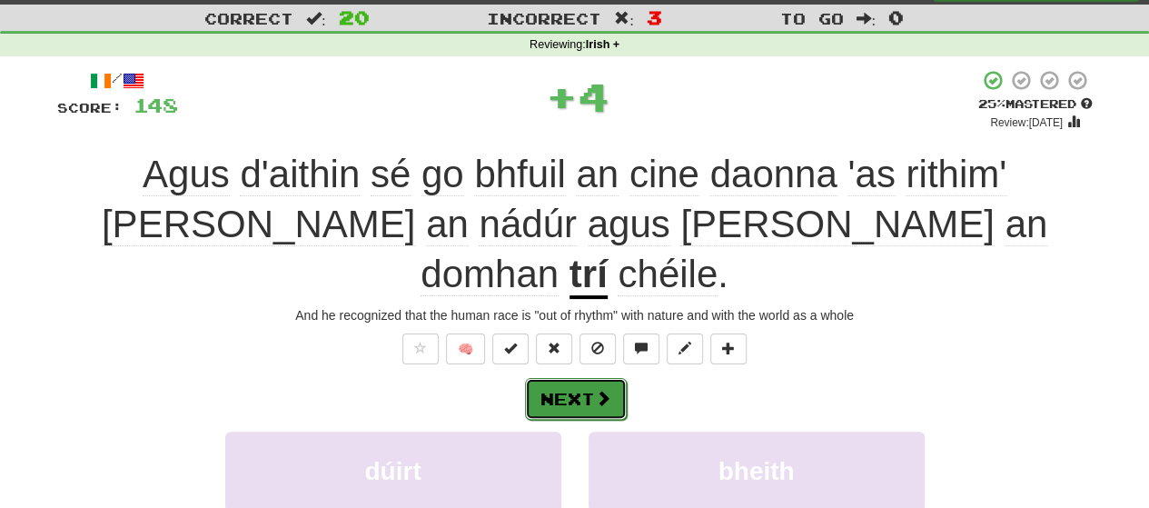
click at [588, 378] on button "Next" at bounding box center [576, 399] width 102 height 42
